Goal: Information Seeking & Learning: Find specific fact

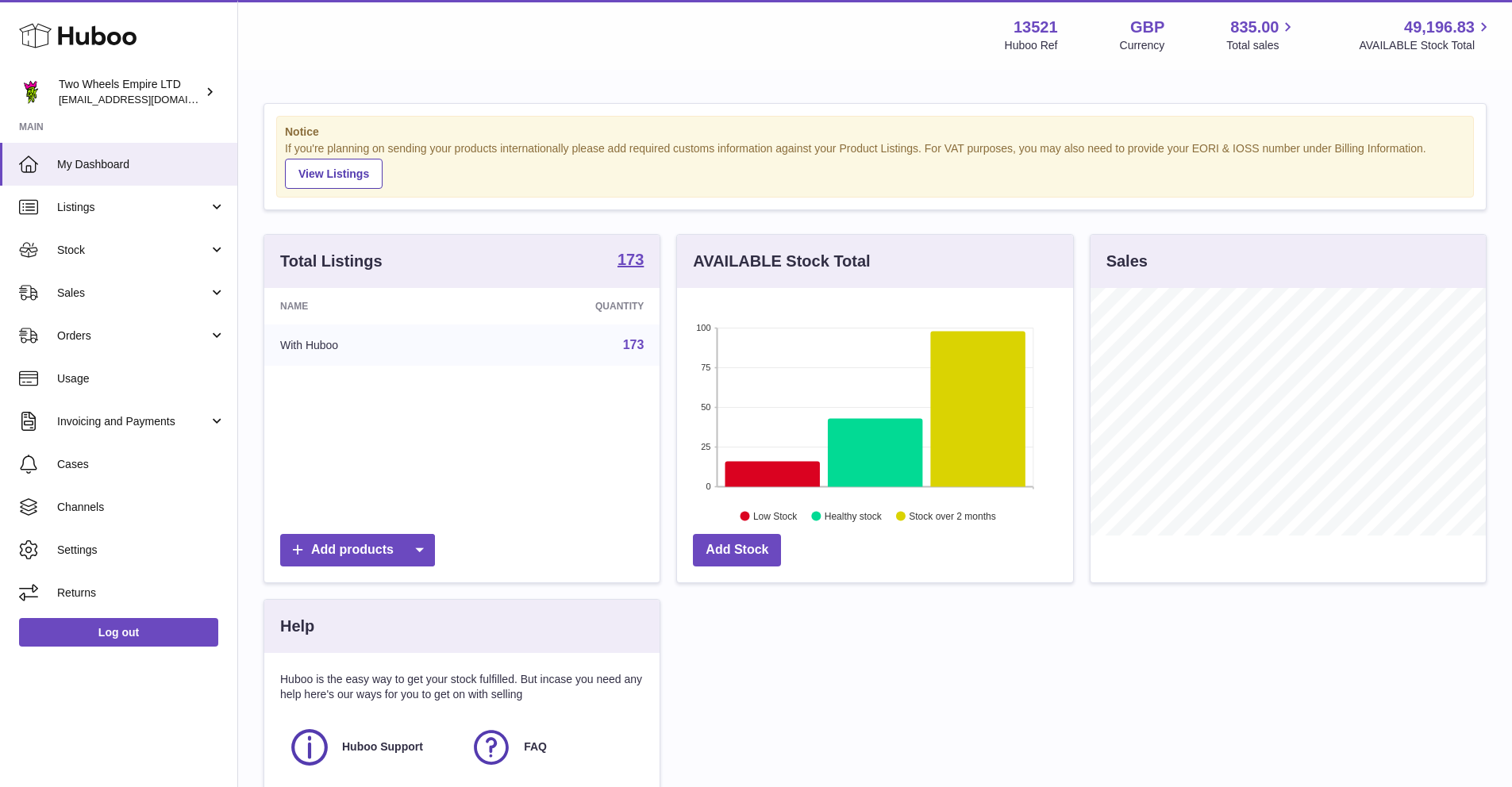
scroll to position [247, 396]
click at [760, 473] on icon at bounding box center [773, 473] width 95 height 25
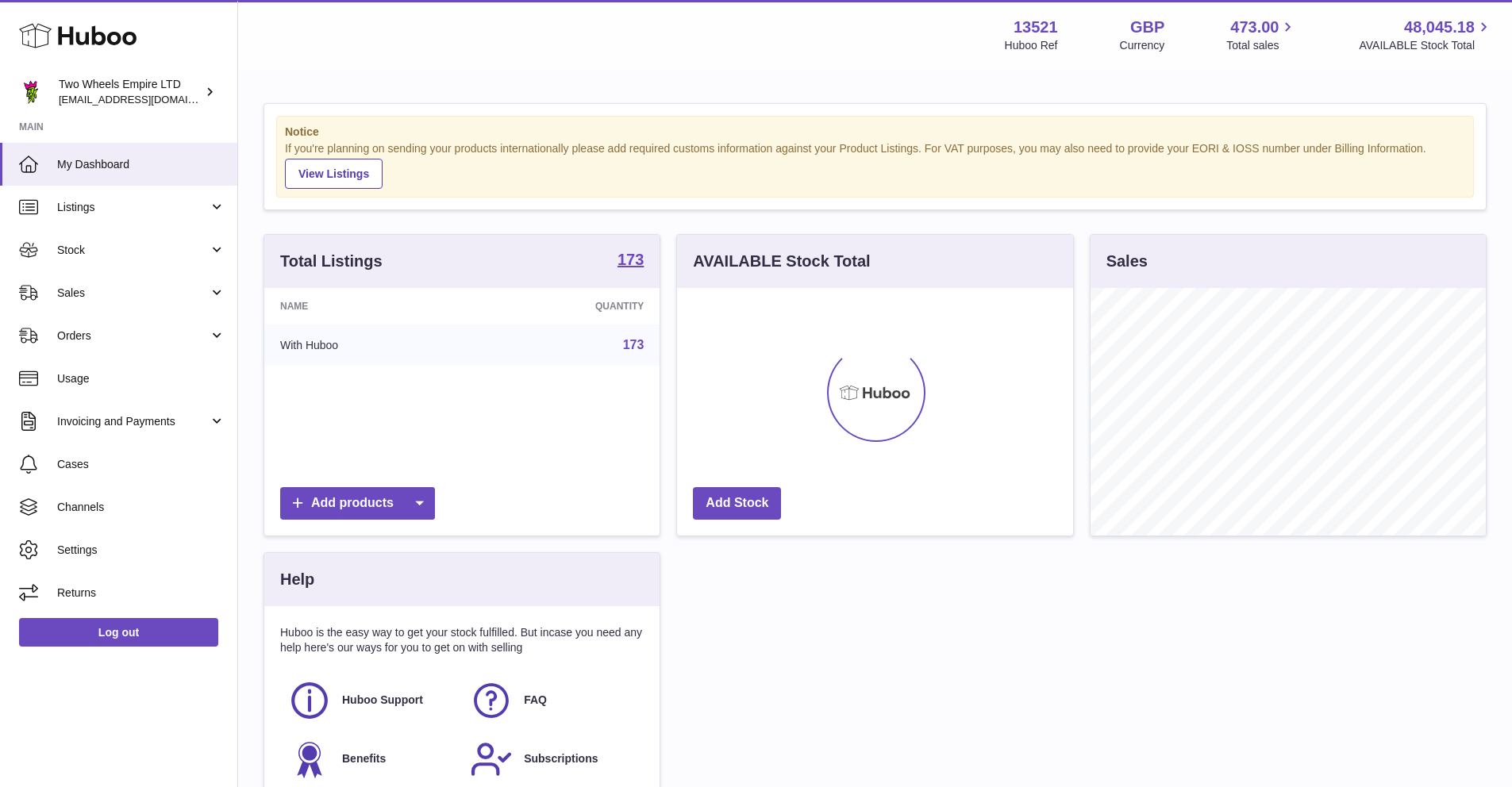
scroll to position [247, 396]
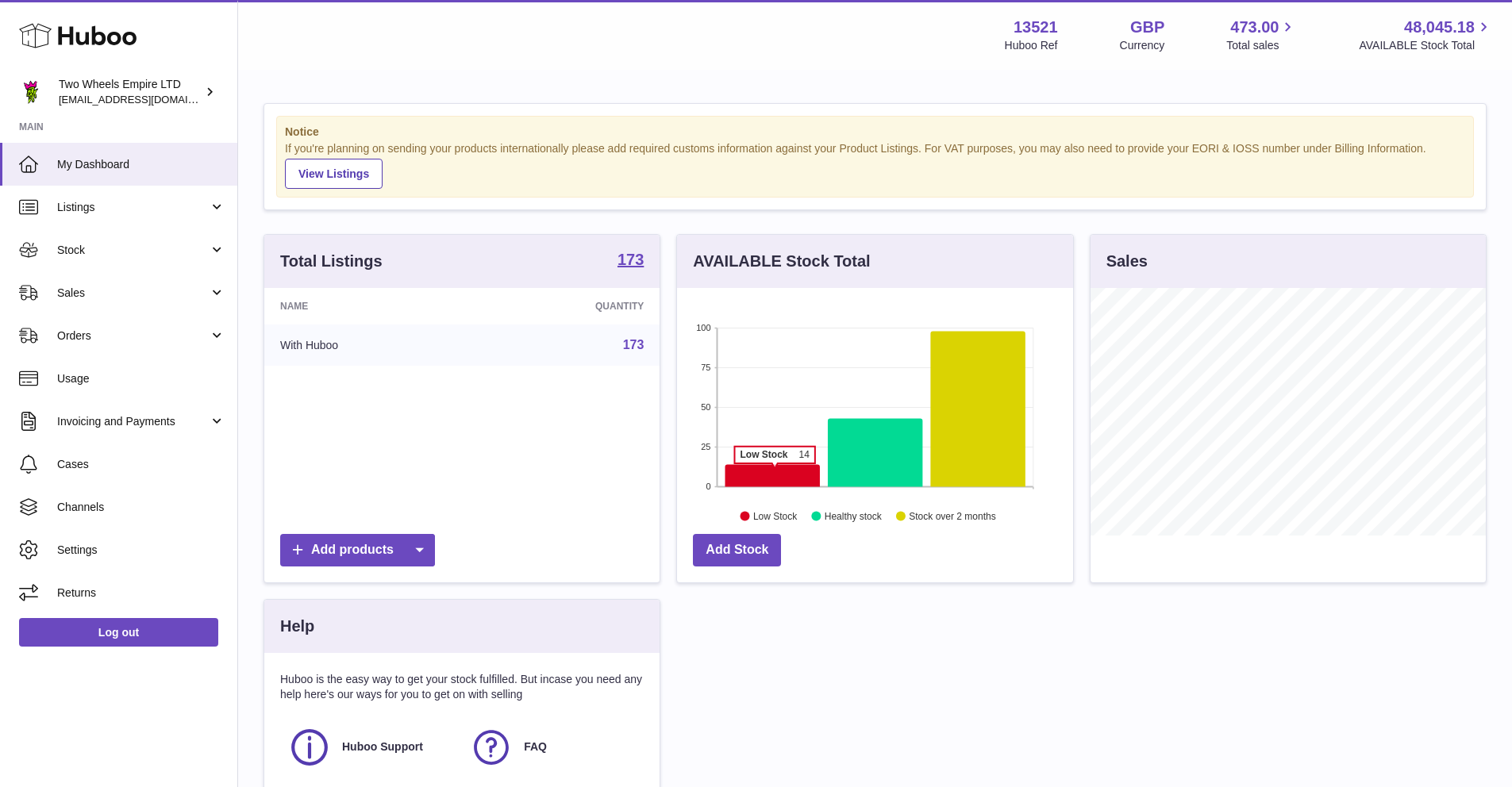
click at [775, 471] on icon at bounding box center [773, 475] width 95 height 22
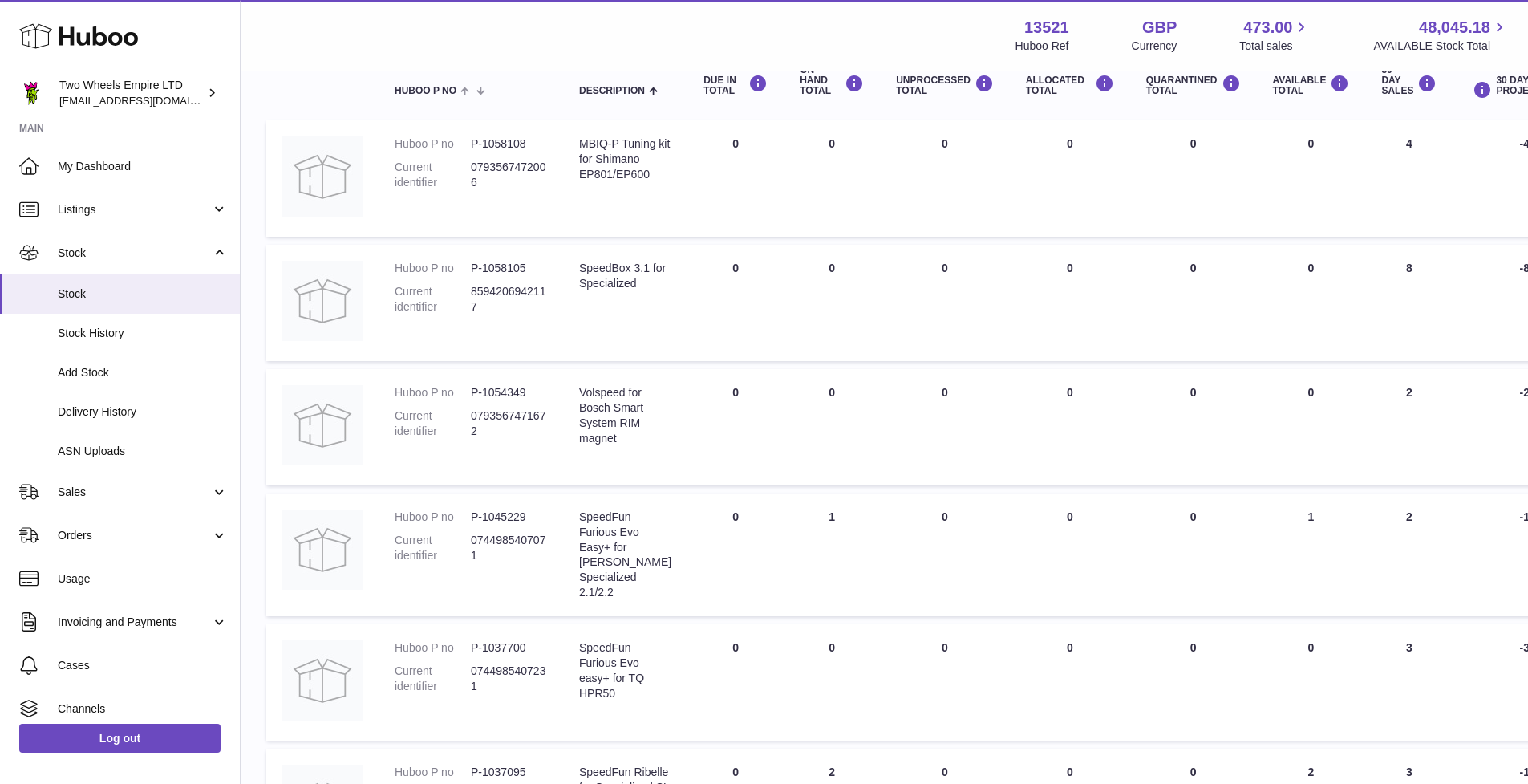
scroll to position [276, 0]
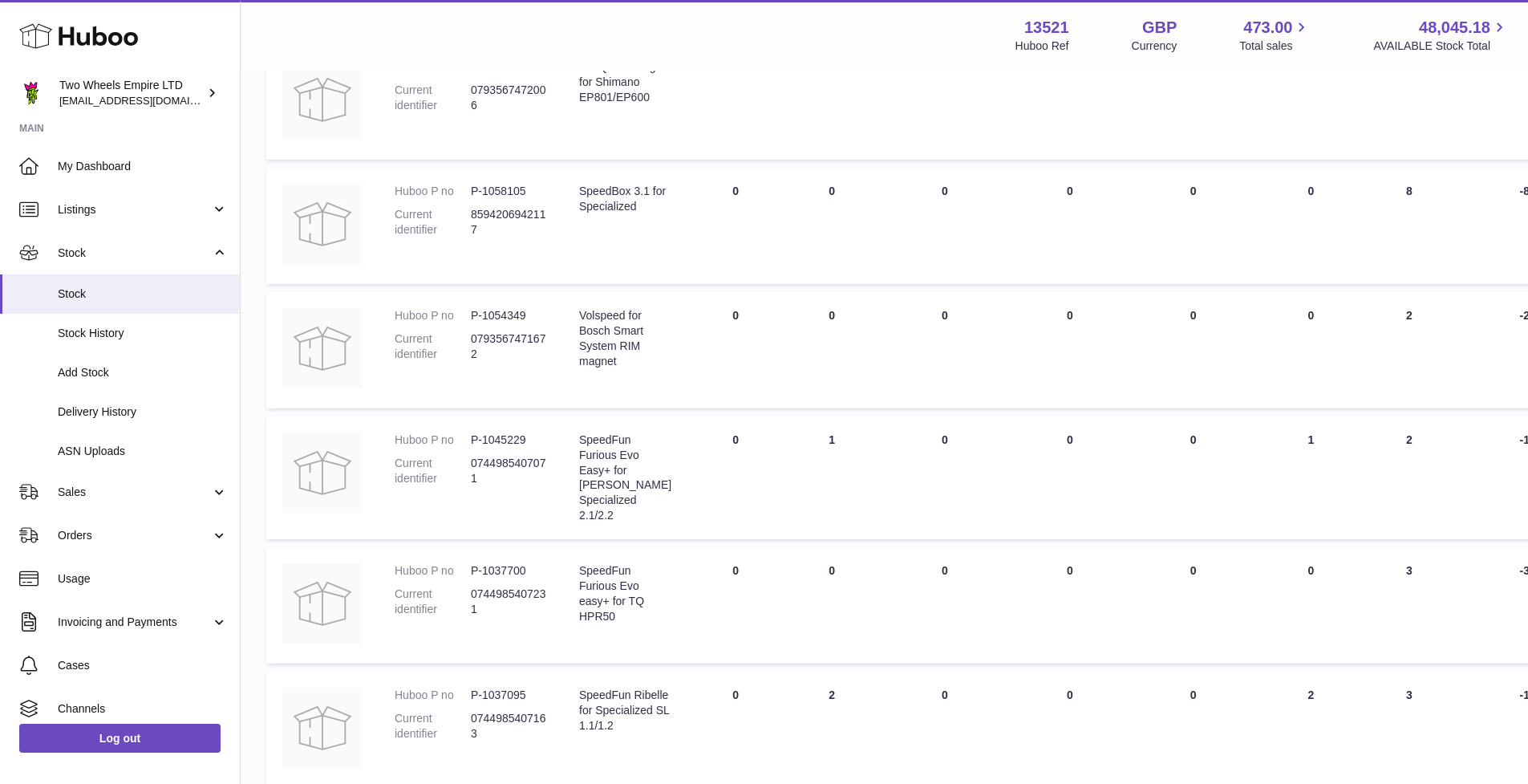
click at [500, 596] on dd "0744985407231" at bounding box center [508, 601] width 76 height 30
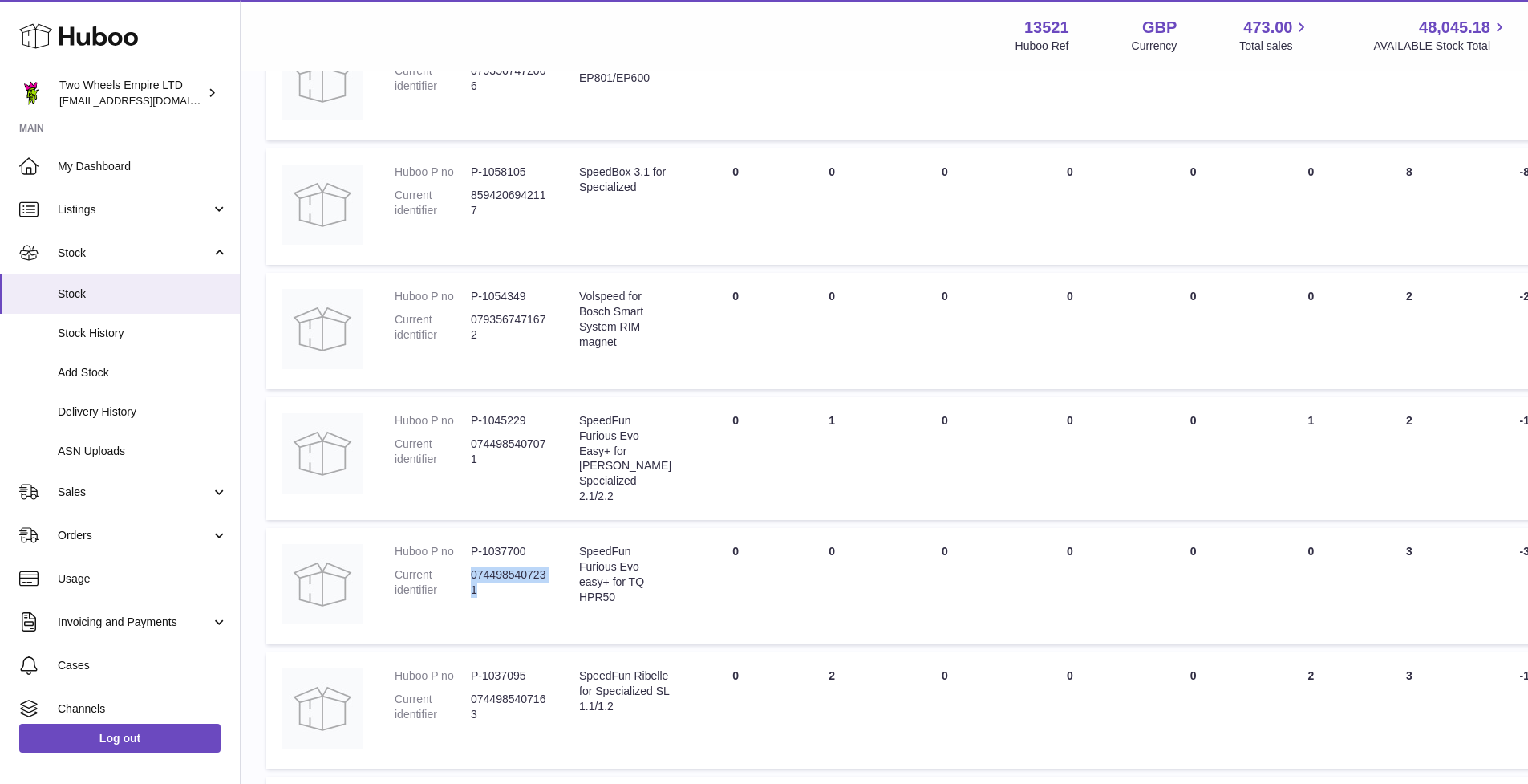
scroll to position [299, 0]
click at [506, 696] on dd "0744985407163" at bounding box center [508, 702] width 76 height 30
copy dd "0744985407163"
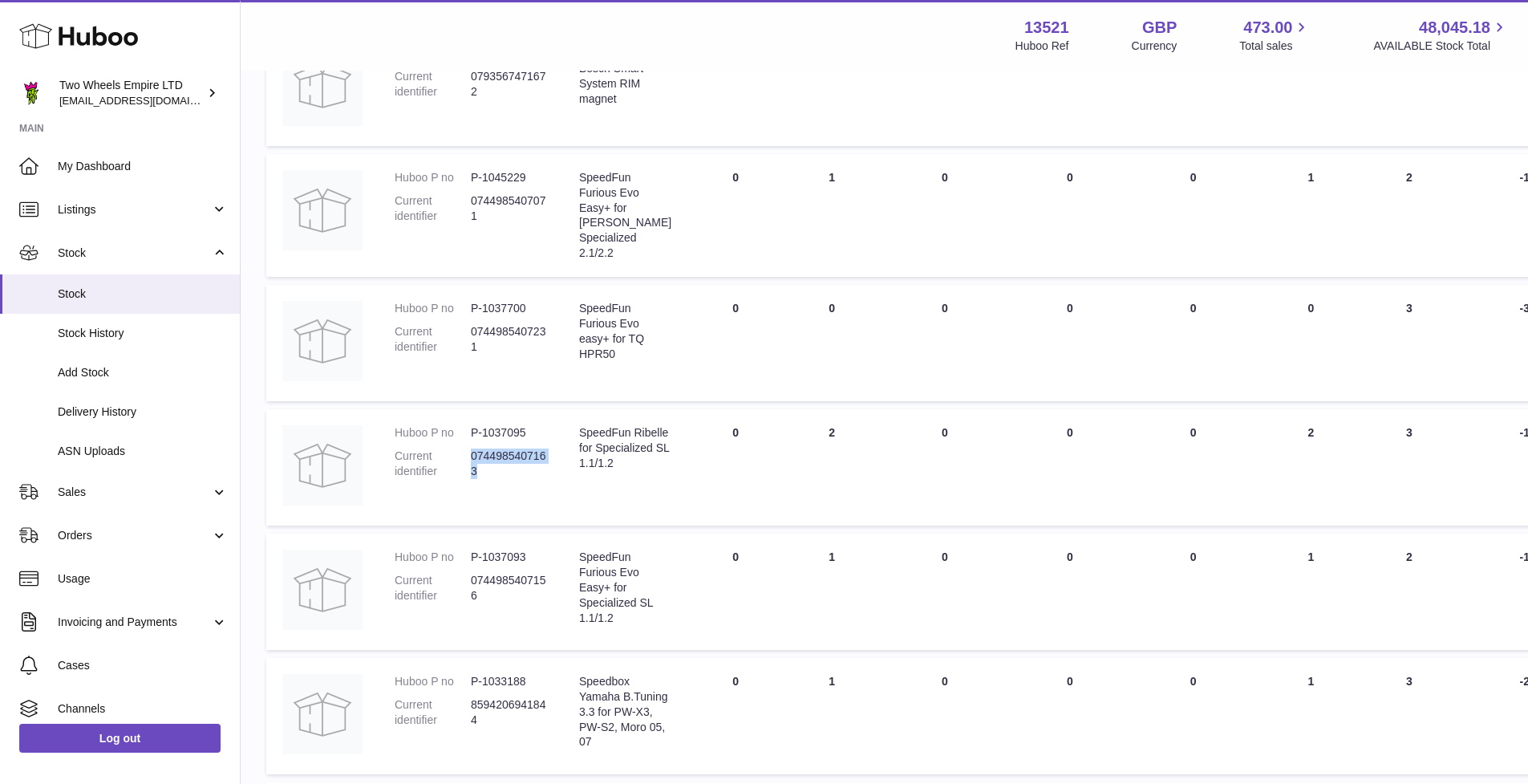
scroll to position [747, 0]
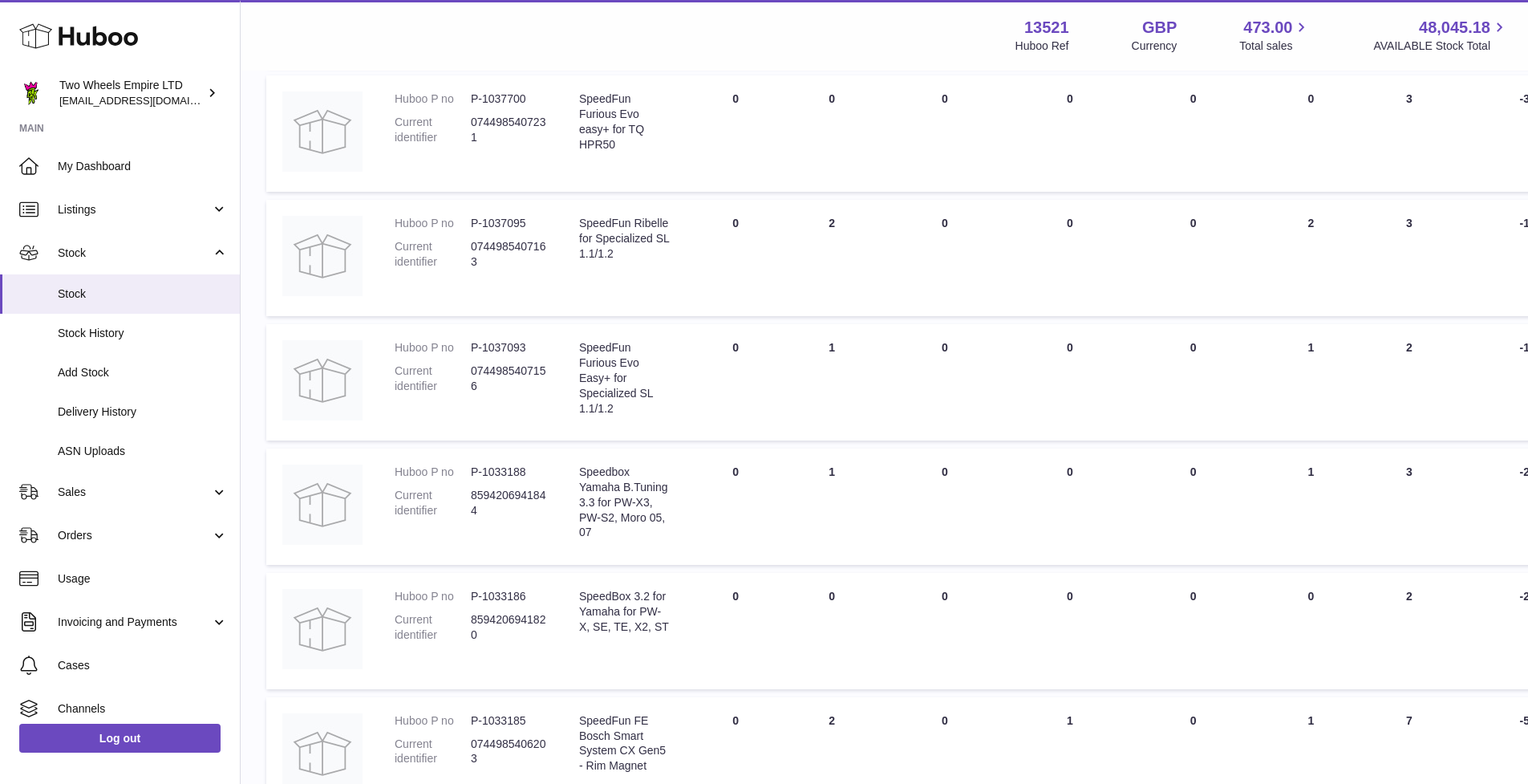
click at [514, 370] on dd "0744985407156" at bounding box center [508, 378] width 76 height 30
copy dd "0744985407156"
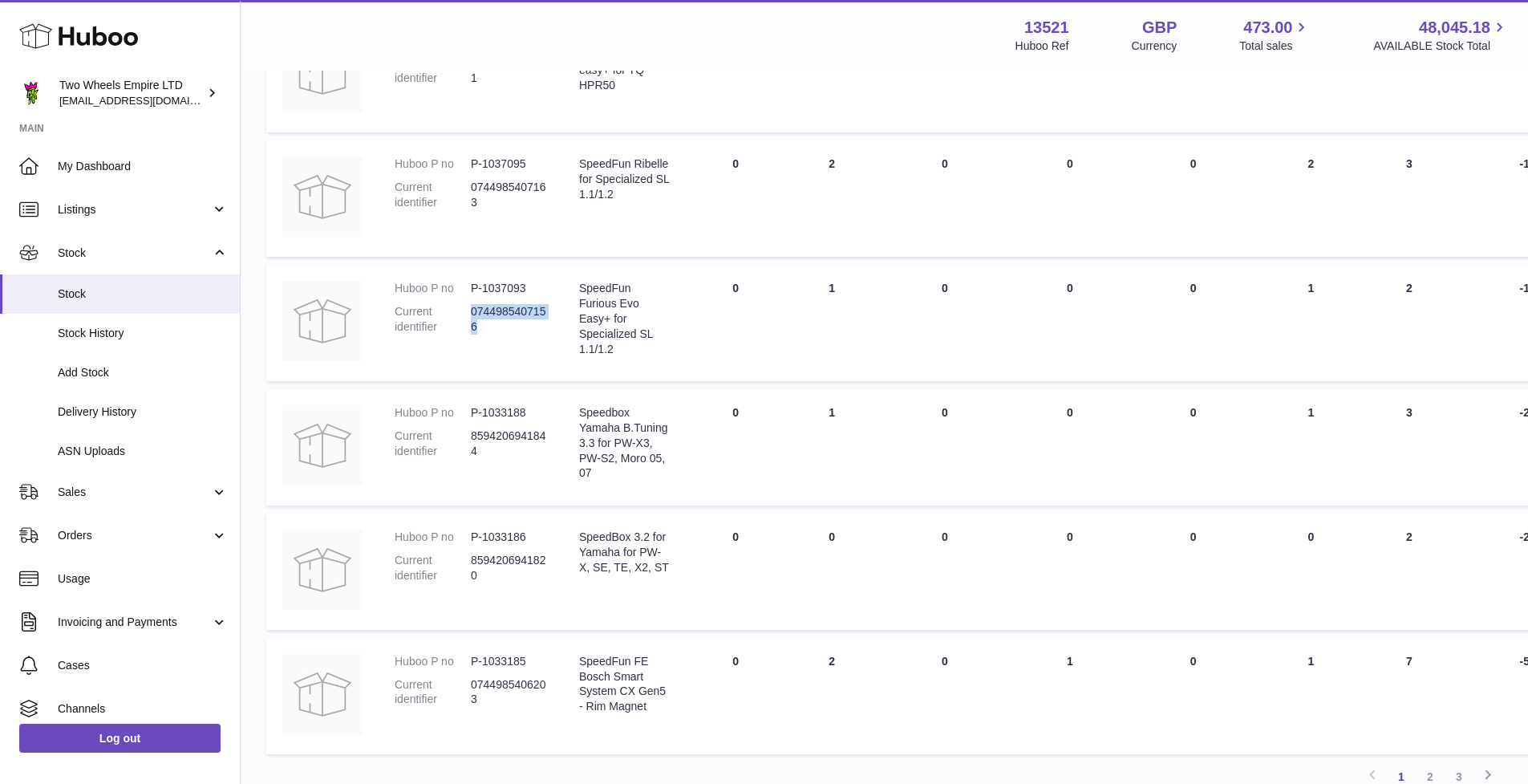
scroll to position [836, 0]
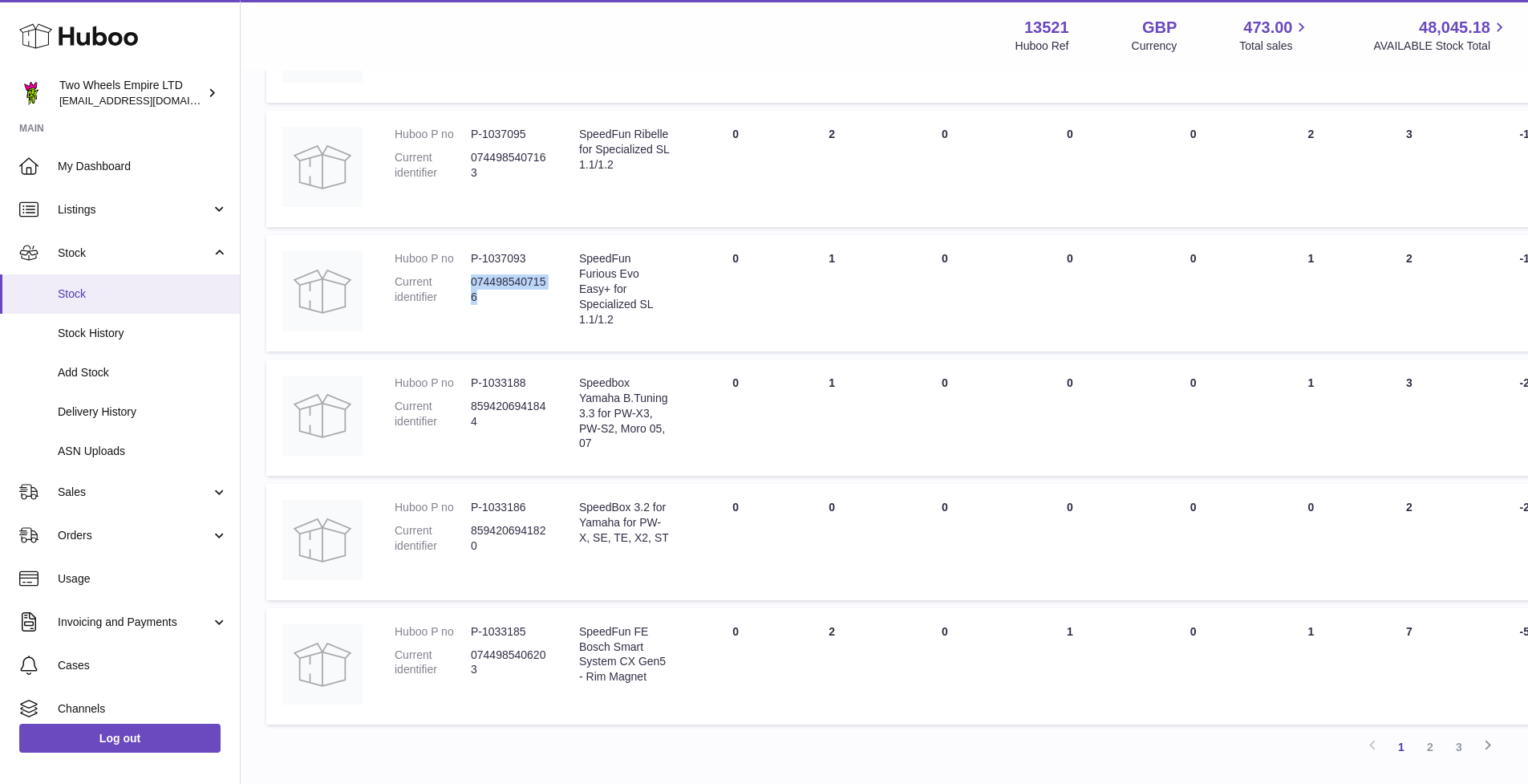
click at [101, 294] on span "Stock" at bounding box center [143, 294] width 170 height 16
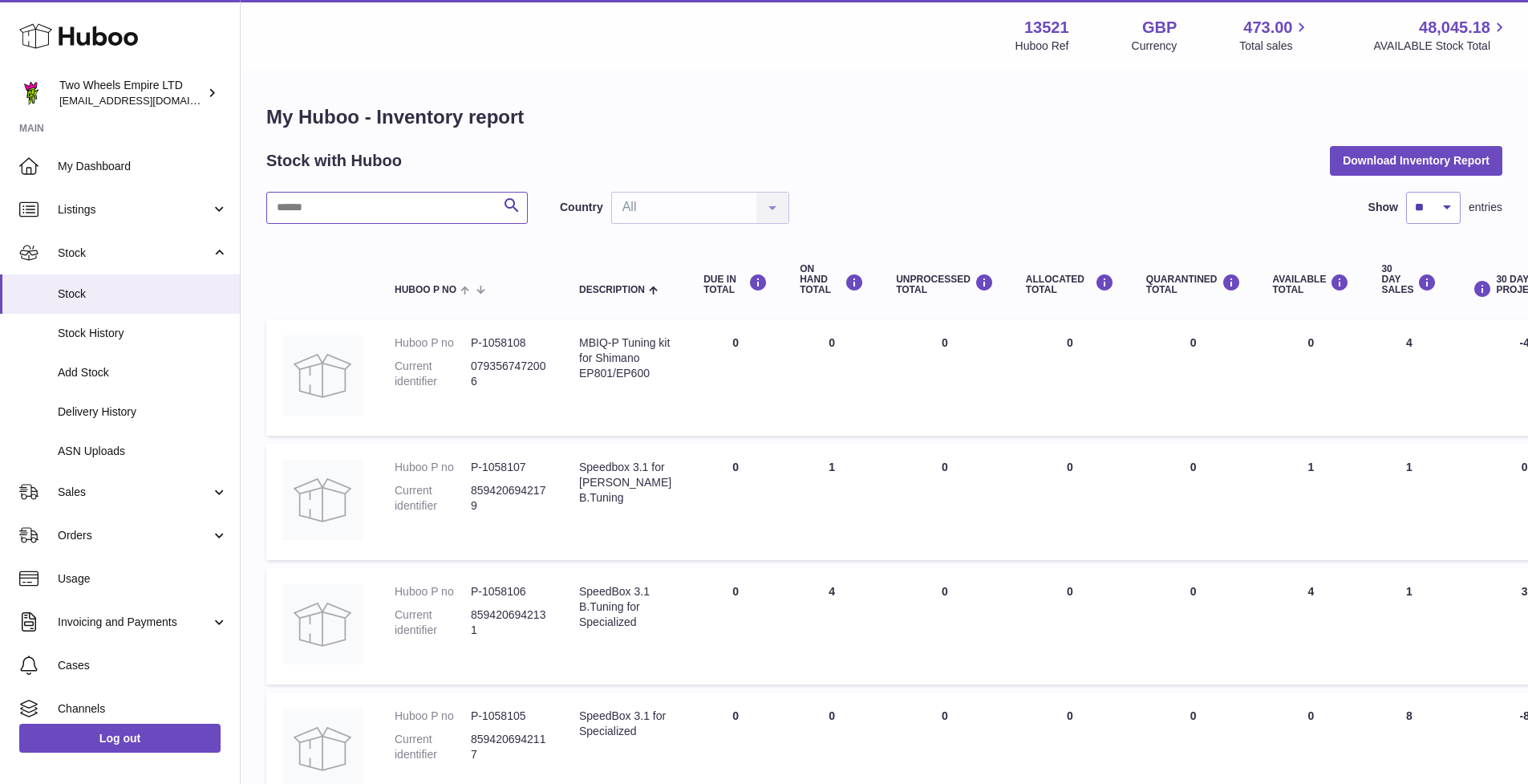
click at [322, 216] on input "text" at bounding box center [397, 207] width 261 height 32
paste input "**********"
type input "**********"
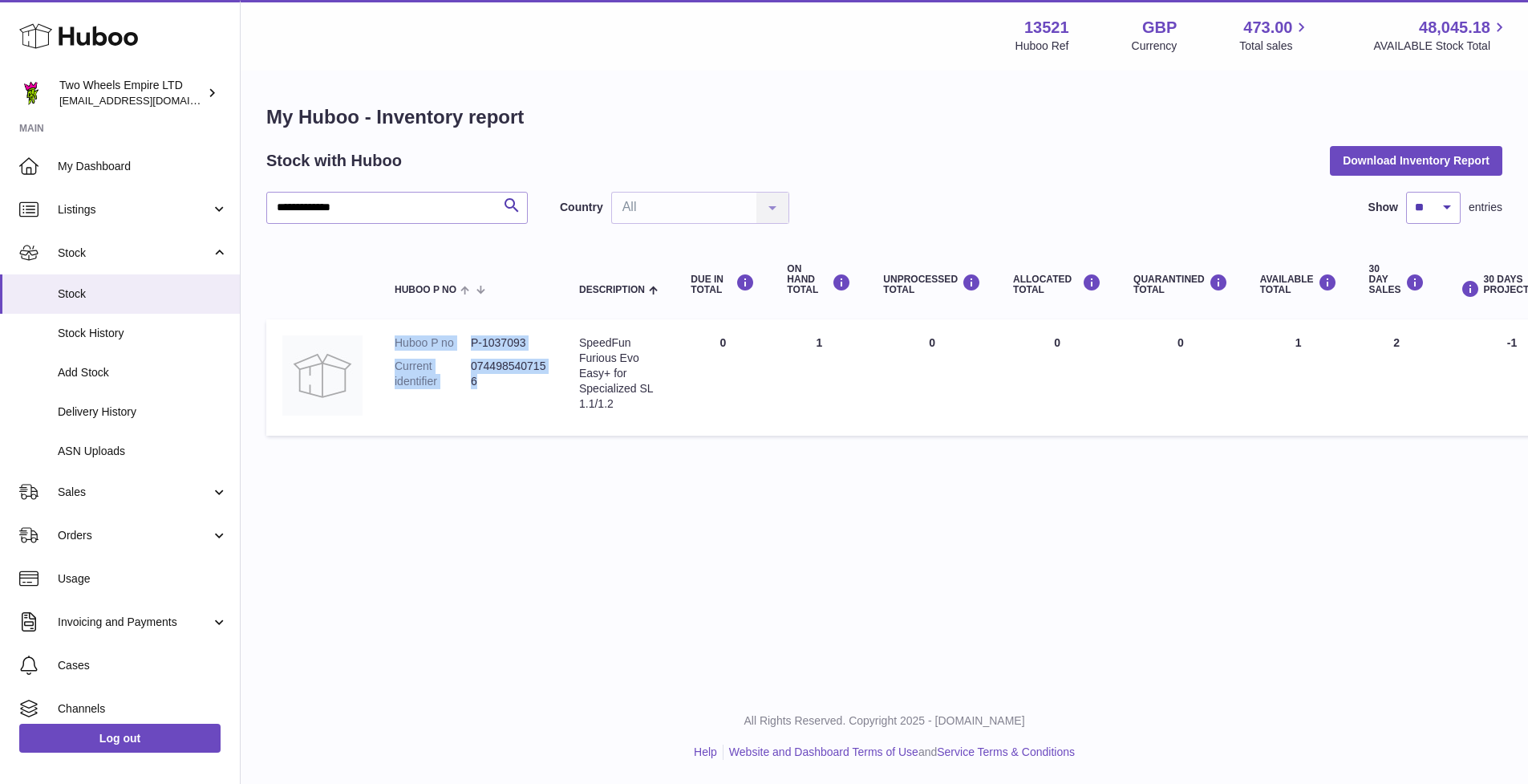
drag, startPoint x: 509, startPoint y: 384, endPoint x: 394, endPoint y: 341, distance: 122.8
click at [394, 341] on dl "Huboo P no P-1037093 Current identifier 0744985407156" at bounding box center [470, 367] width 153 height 62
copy dl "Huboo P no P-1037093 Current identifier 0744985407156"
